Goal: Task Accomplishment & Management: Manage account settings

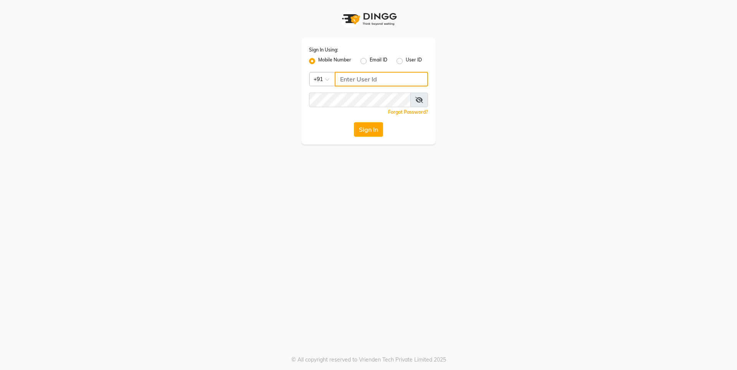
click at [396, 81] on input "Username" at bounding box center [381, 79] width 93 height 15
type input "7249488011"
click at [371, 132] on button "Sign In" at bounding box center [368, 129] width 29 height 15
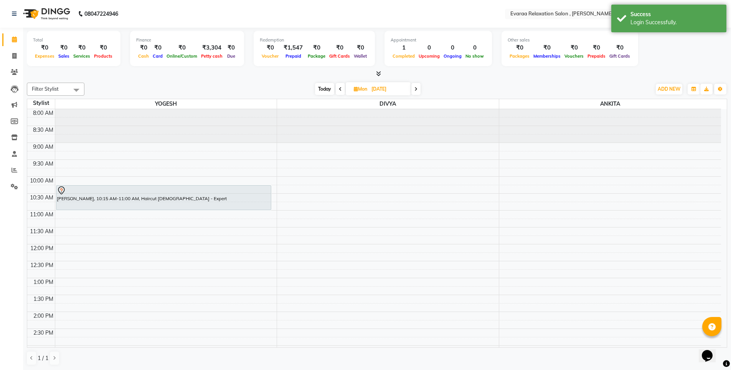
click at [322, 91] on span "Today" at bounding box center [324, 89] width 19 height 12
type input "[DATE]"
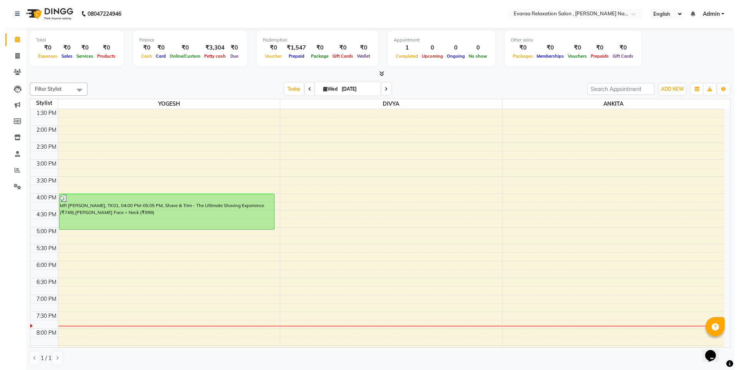
scroll to position [192, 0]
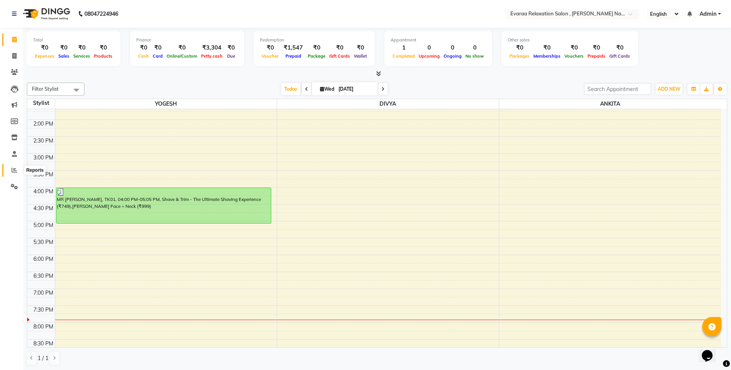
click at [14, 170] on icon at bounding box center [15, 170] width 6 height 6
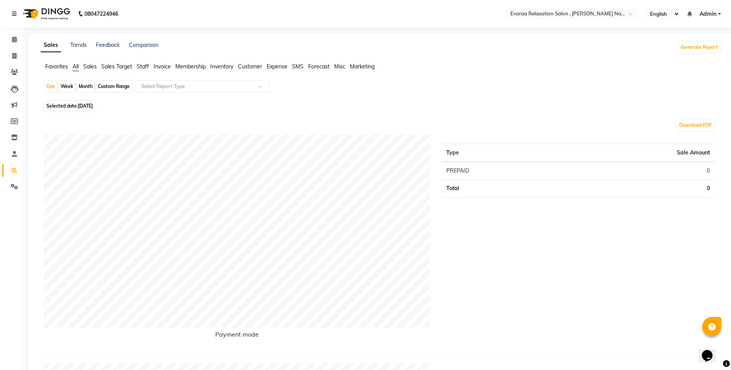
click at [96, 64] on span "Sales" at bounding box center [89, 66] width 13 height 7
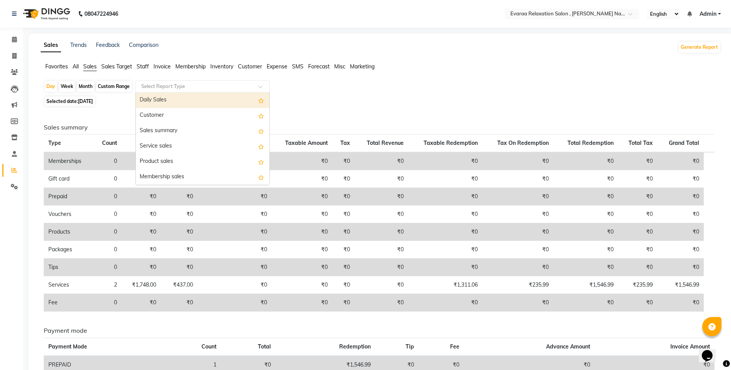
click at [164, 81] on div "Select Report Type" at bounding box center [203, 86] width 134 height 12
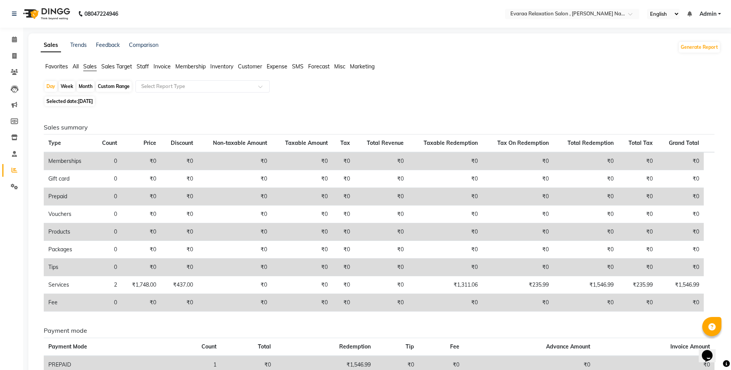
click at [143, 69] on span "Staff" at bounding box center [143, 66] width 12 height 7
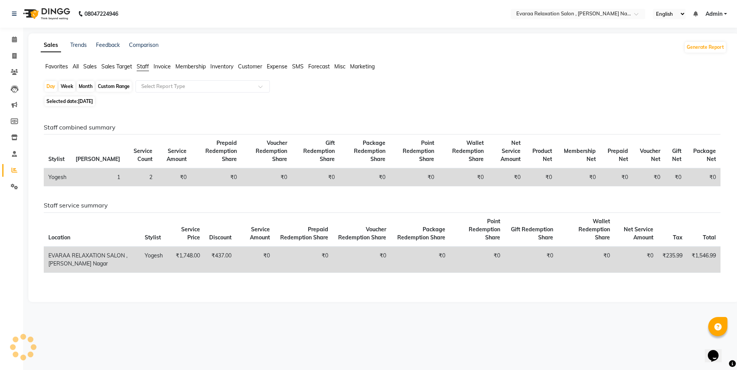
click at [142, 67] on span "Staff" at bounding box center [143, 66] width 12 height 7
click at [91, 86] on div "Month" at bounding box center [86, 86] width 18 height 11
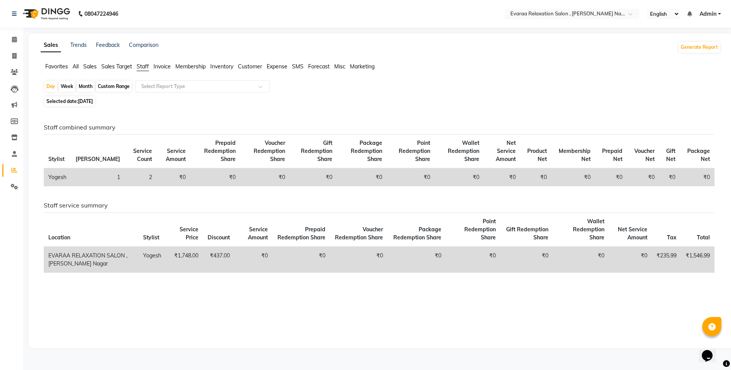
select select "9"
select select "2025"
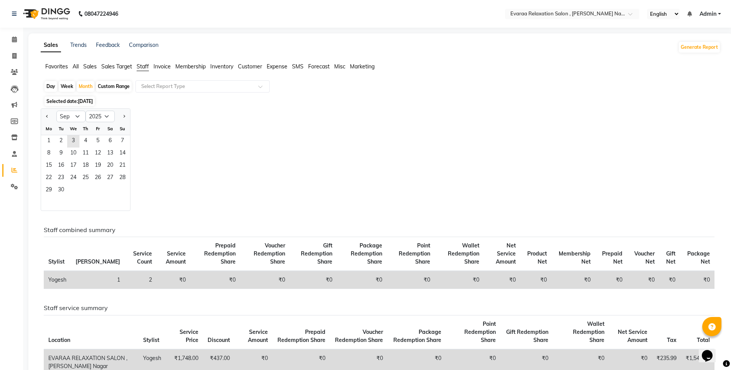
click at [51, 116] on div at bounding box center [48, 116] width 15 height 12
click at [48, 116] on span "Previous month" at bounding box center [47, 116] width 3 height 3
select select "8"
click at [89, 135] on div "1 2 3" at bounding box center [85, 141] width 89 height 12
click at [96, 137] on span "1" at bounding box center [98, 141] width 12 height 12
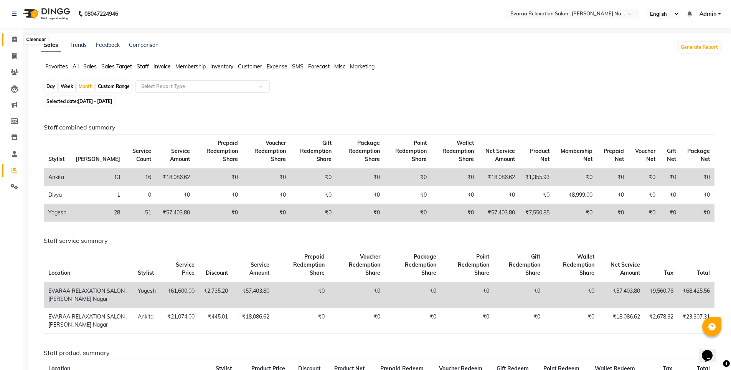
click at [15, 41] on icon at bounding box center [14, 39] width 5 height 6
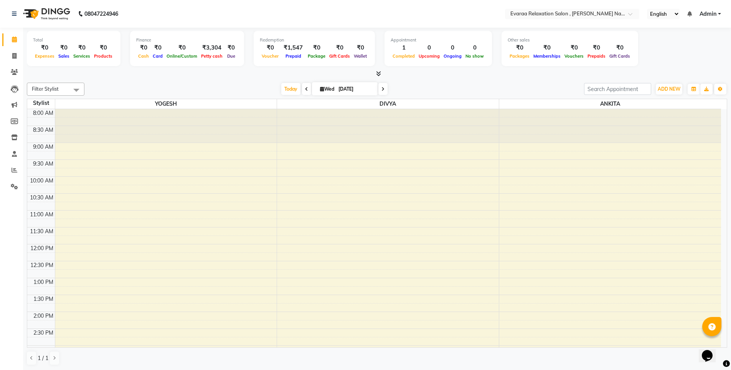
click at [711, 14] on span "Admin" at bounding box center [708, 14] width 17 height 8
click at [698, 50] on link "Sign out" at bounding box center [682, 53] width 70 height 12
